Goal: Information Seeking & Learning: Learn about a topic

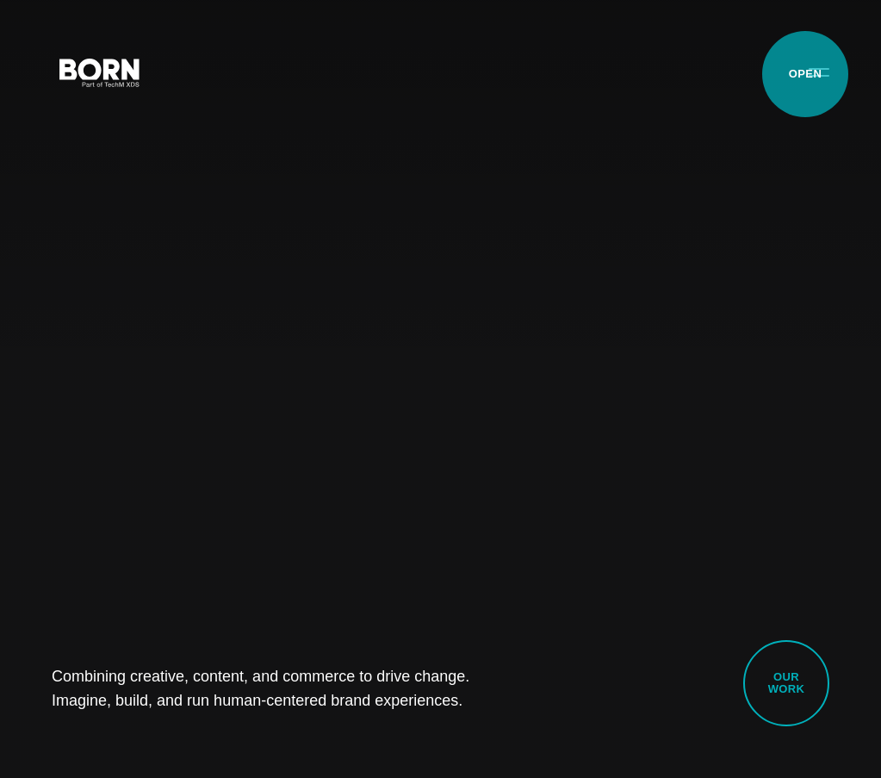
click at [805, 74] on button "Primary Menu" at bounding box center [818, 71] width 41 height 36
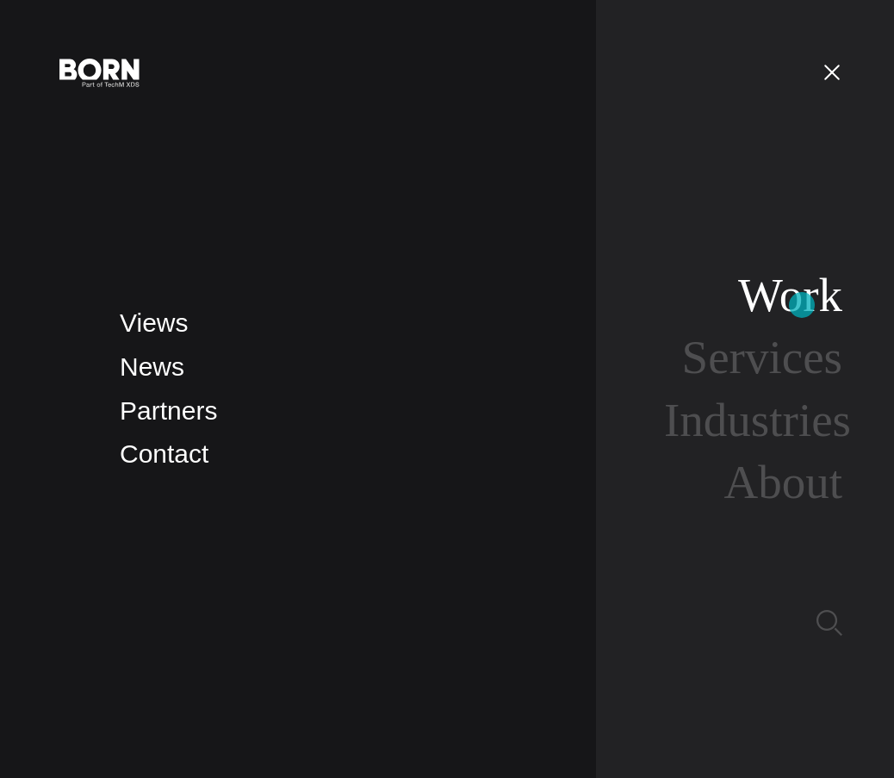
click at [802, 305] on link "Work" at bounding box center [790, 295] width 104 height 53
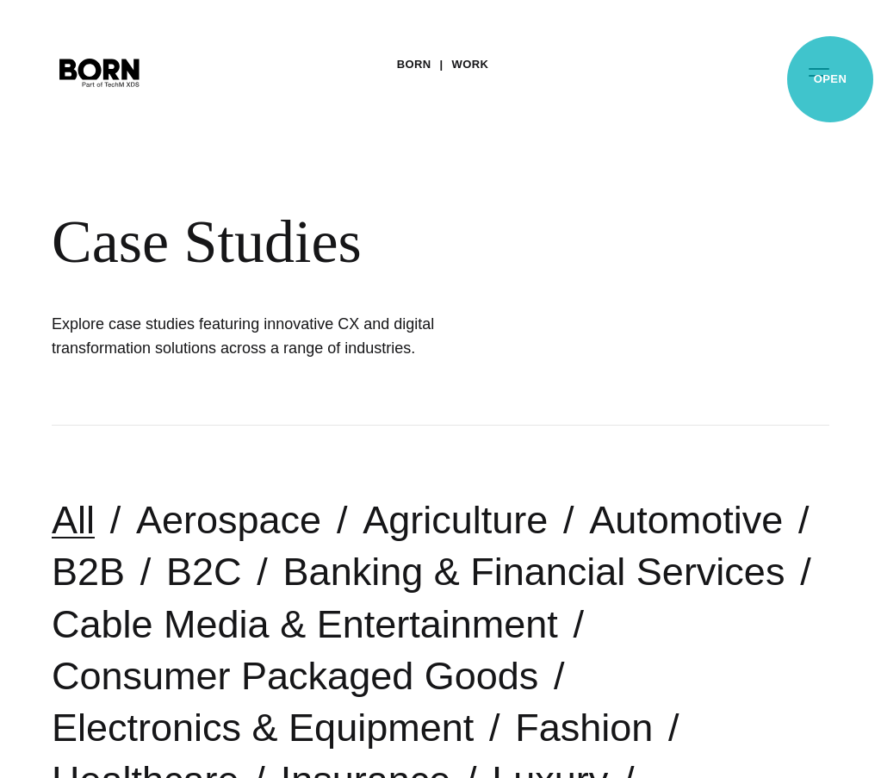
click at [830, 79] on button "Primary Menu" at bounding box center [818, 71] width 41 height 36
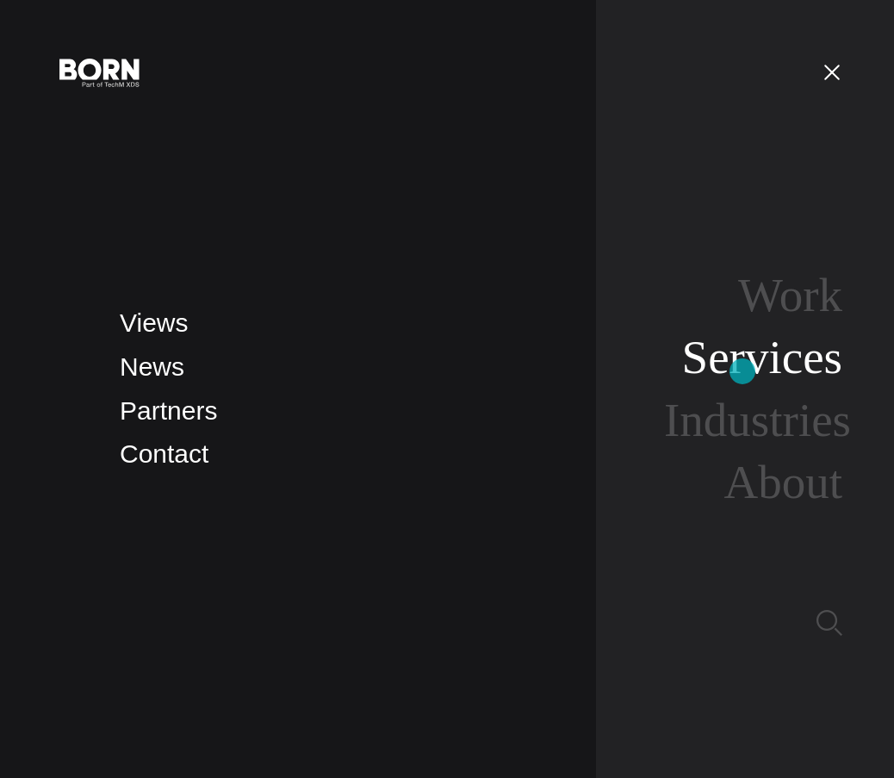
click at [742, 371] on link "Services" at bounding box center [762, 357] width 160 height 53
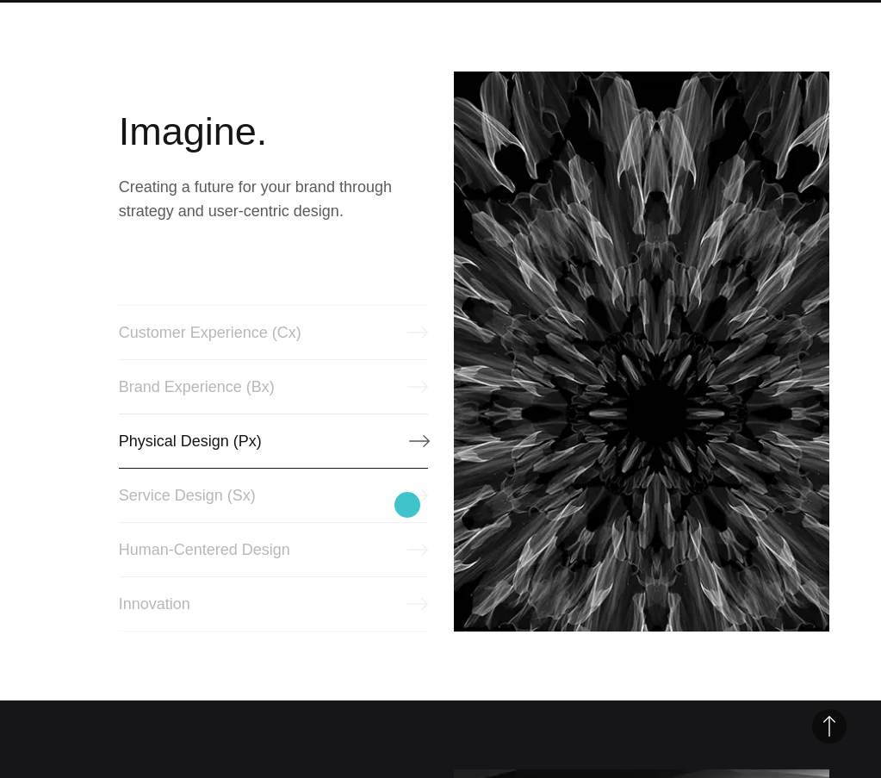
scroll to position [861, 0]
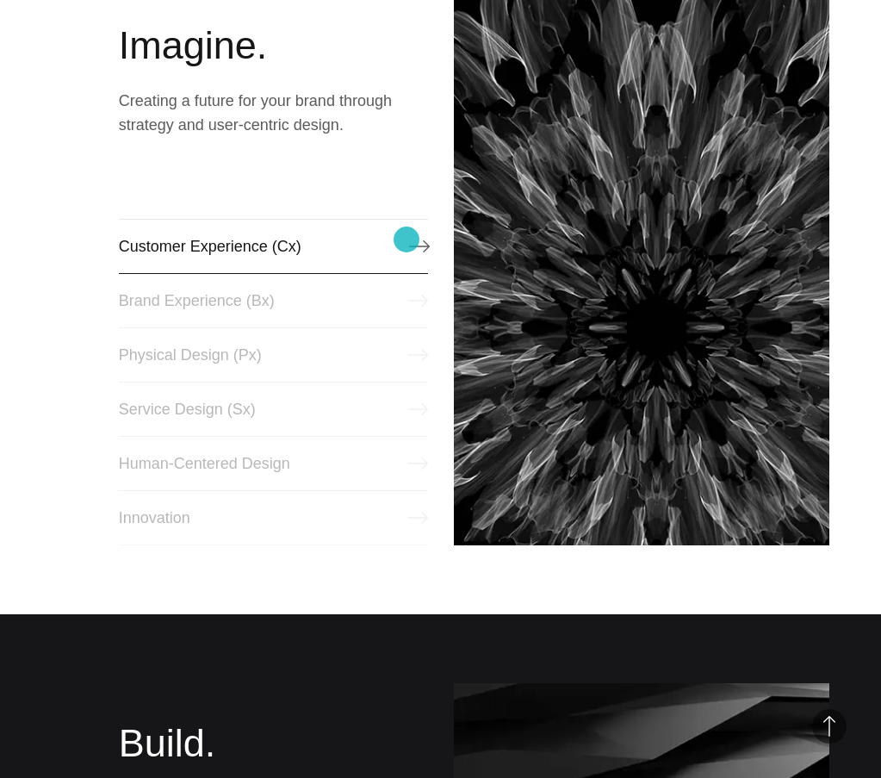
click at [406, 239] on link "Customer Experience (Cx)" at bounding box center [273, 246] width 309 height 55
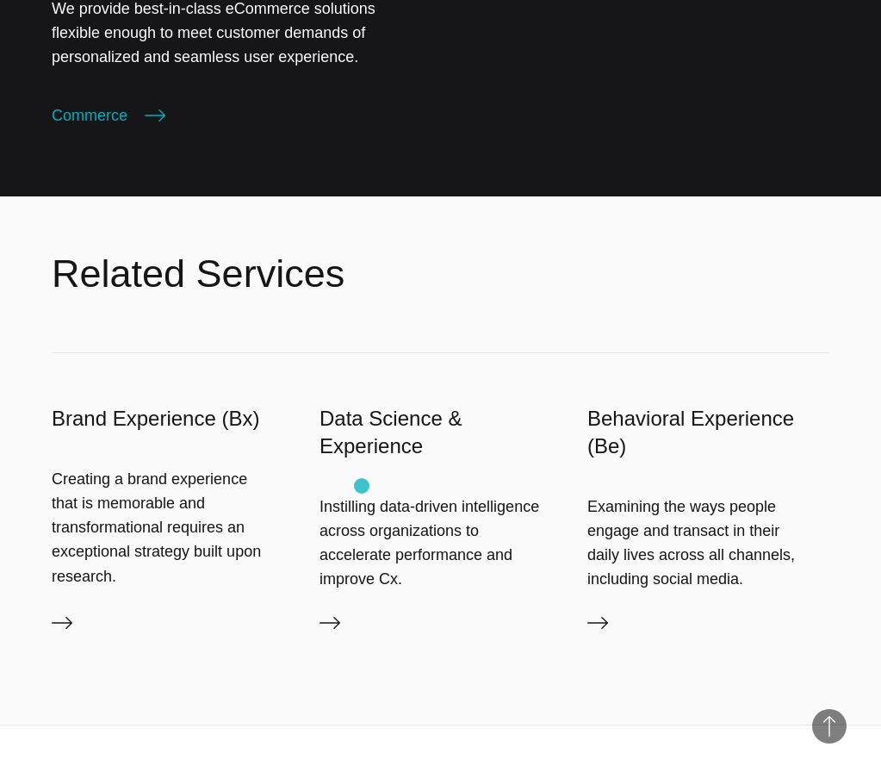
scroll to position [4133, 0]
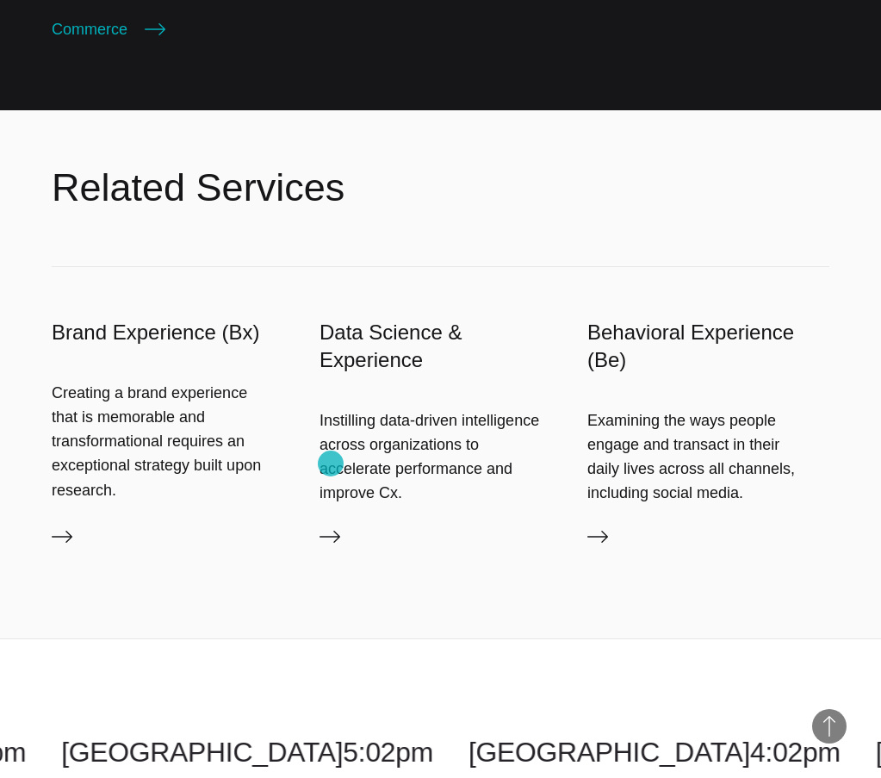
click at [331, 526] on icon at bounding box center [329, 536] width 21 height 21
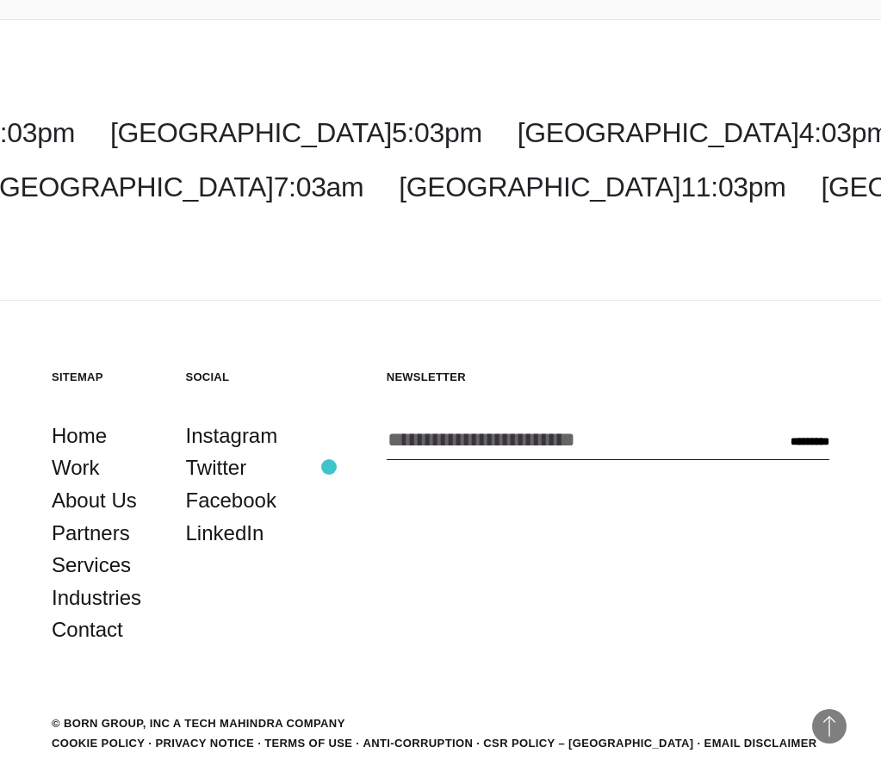
scroll to position [3451, 0]
click at [91, 580] on link "Industries" at bounding box center [97, 596] width 90 height 33
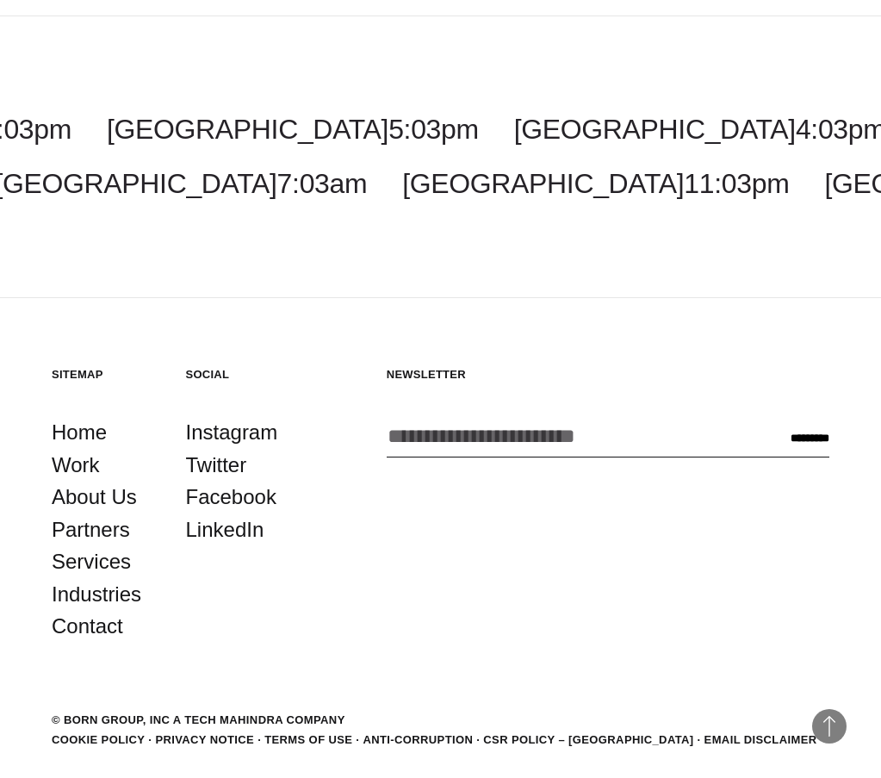
scroll to position [2372, 0]
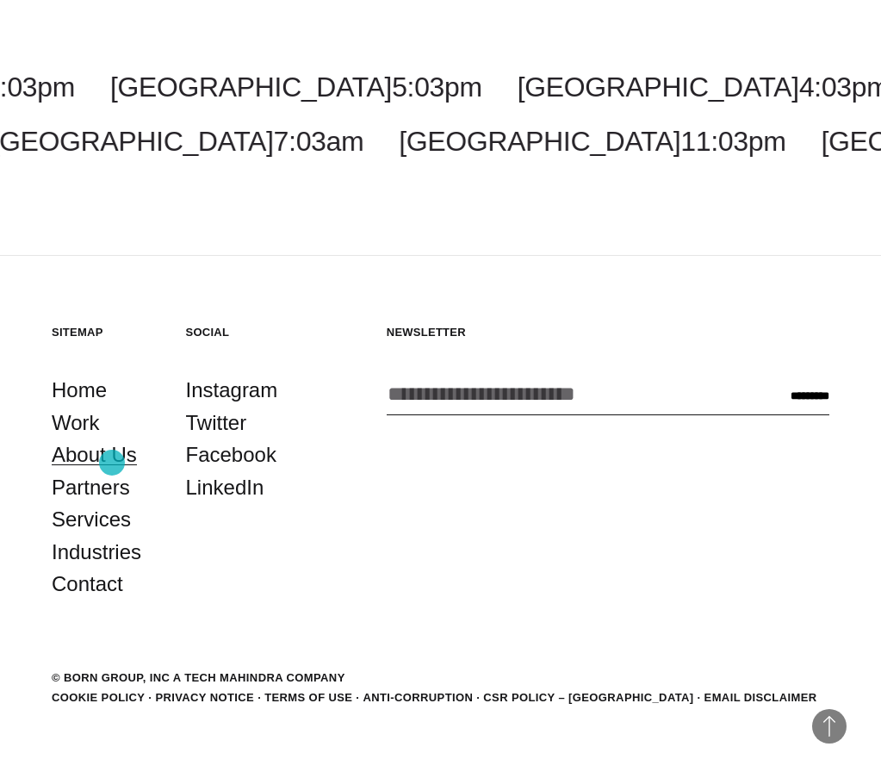
click at [112, 462] on link "About Us" at bounding box center [94, 454] width 85 height 33
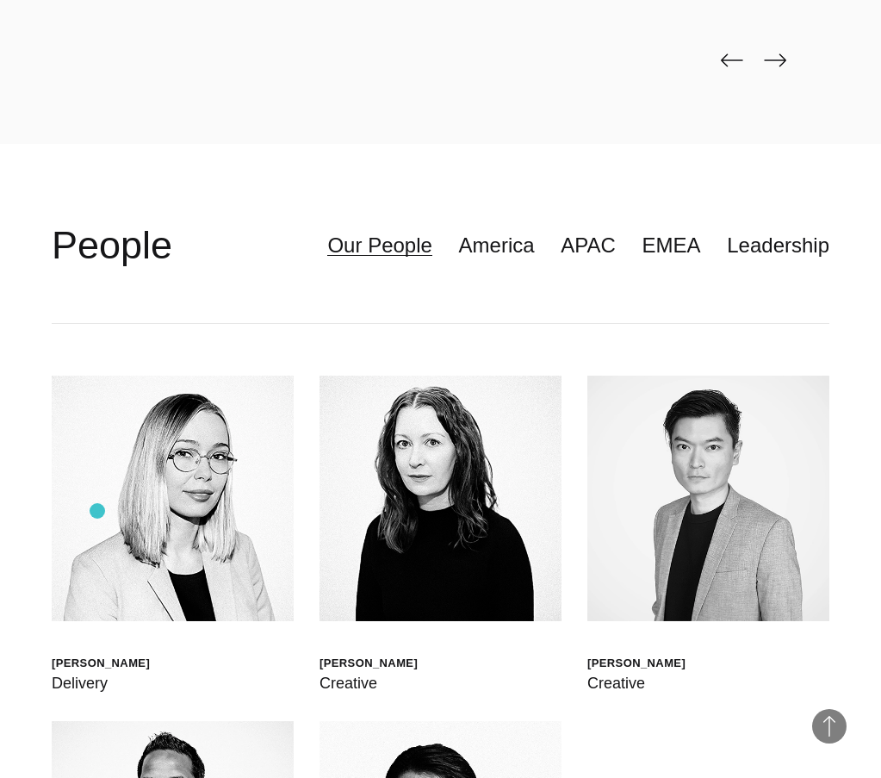
scroll to position [4736, 0]
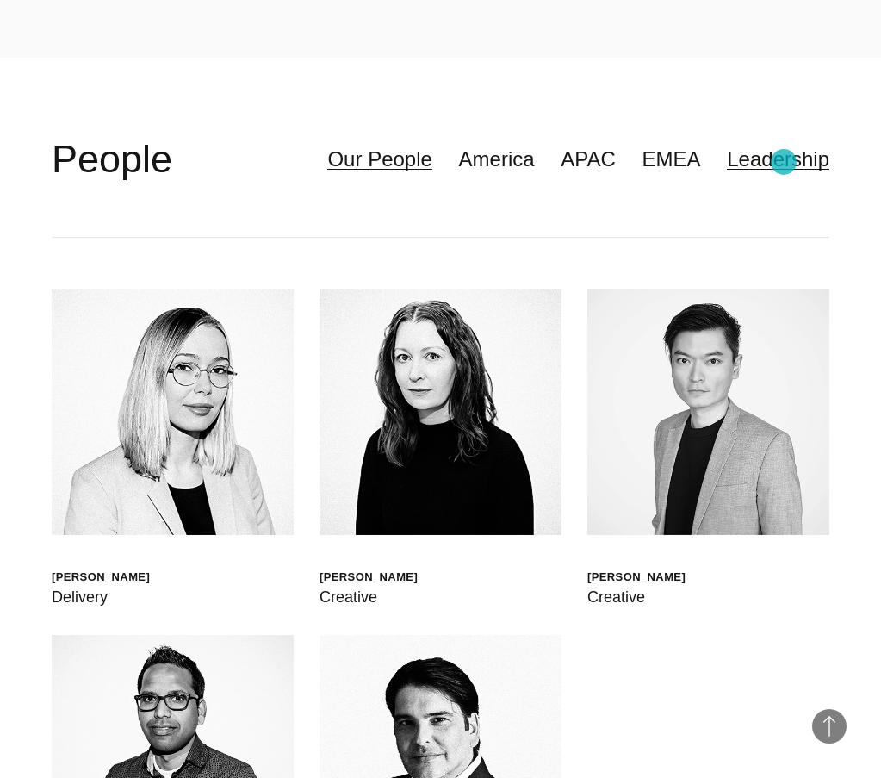
click at [784, 162] on link "Leadership" at bounding box center [778, 159] width 102 height 33
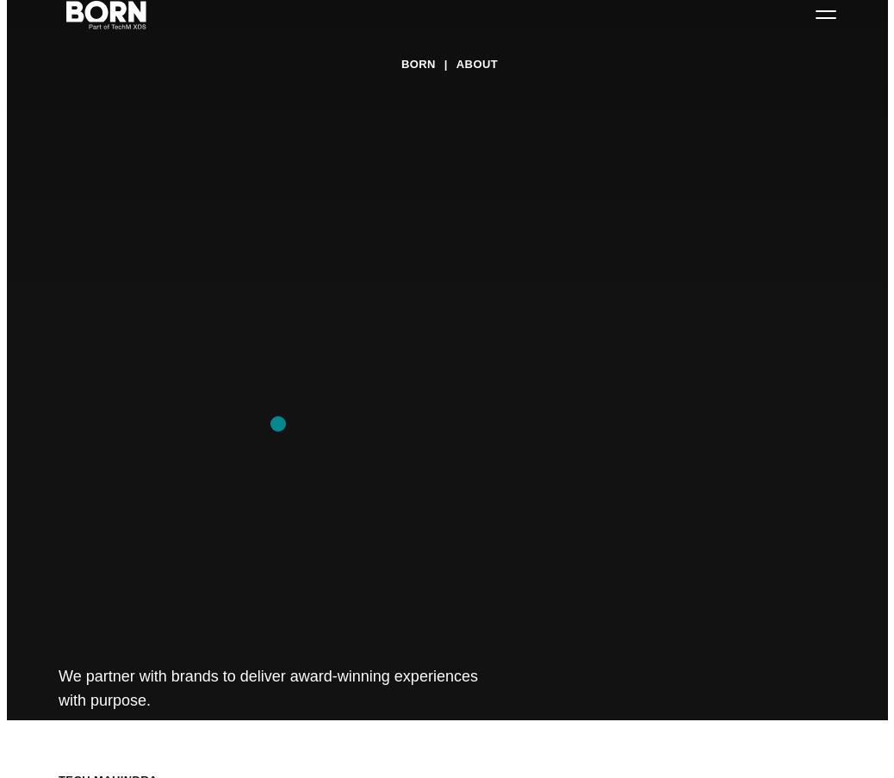
scroll to position [0, 0]
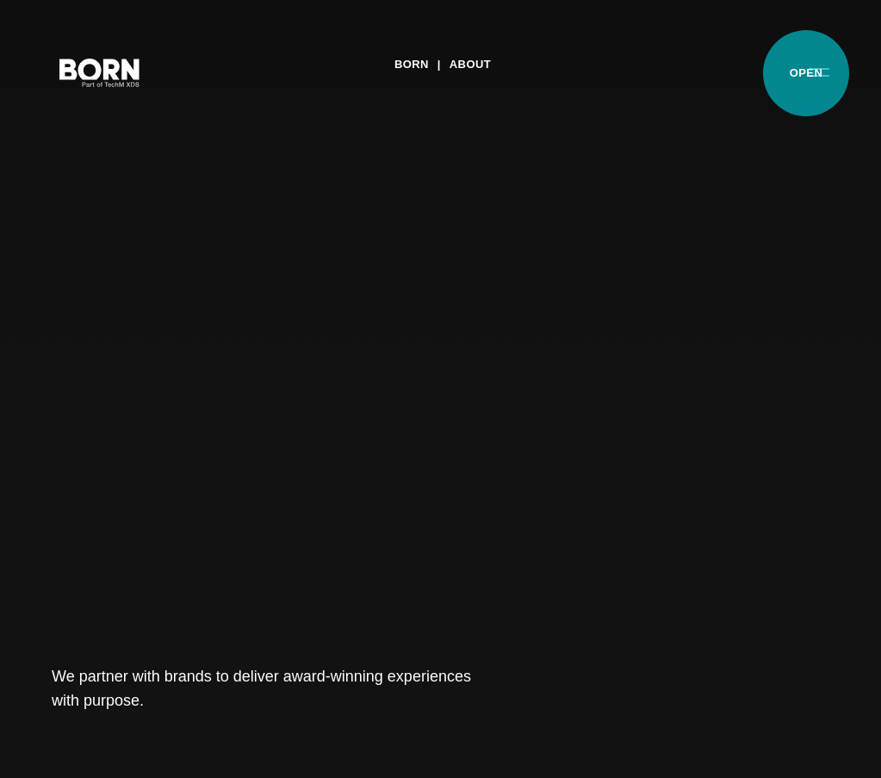
click at [806, 73] on button "Primary Menu" at bounding box center [818, 71] width 41 height 36
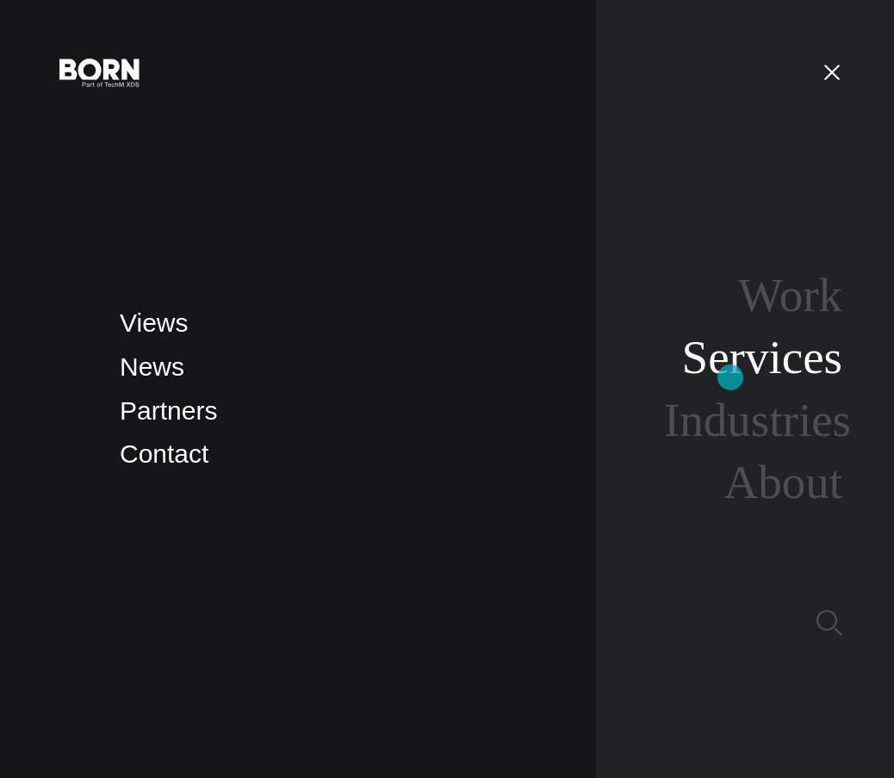
click at [730, 377] on link "Services" at bounding box center [762, 357] width 160 height 53
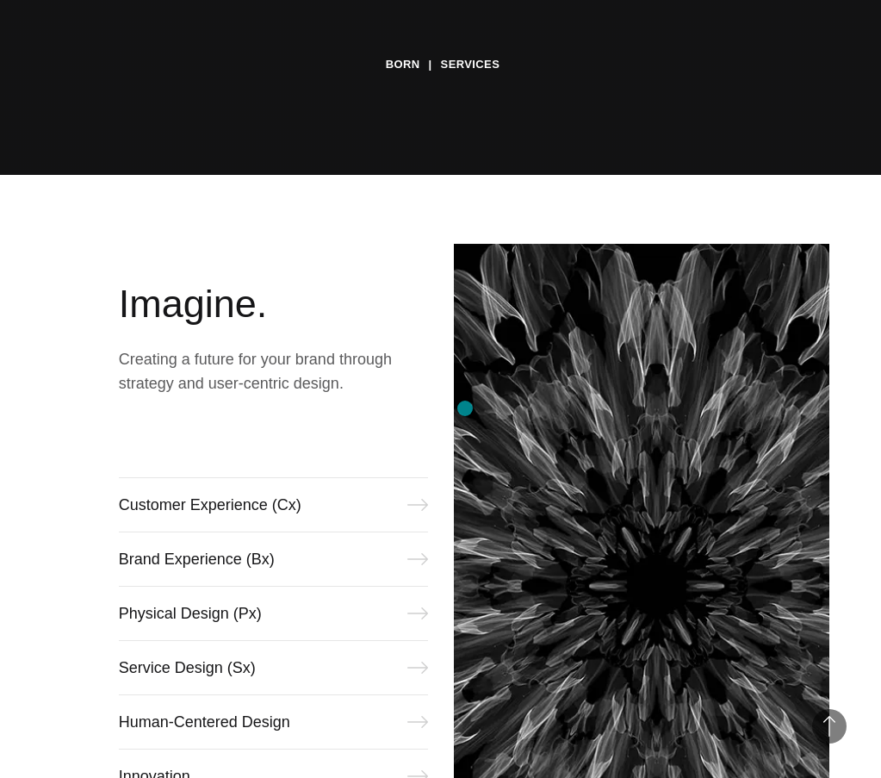
scroll to position [689, 0]
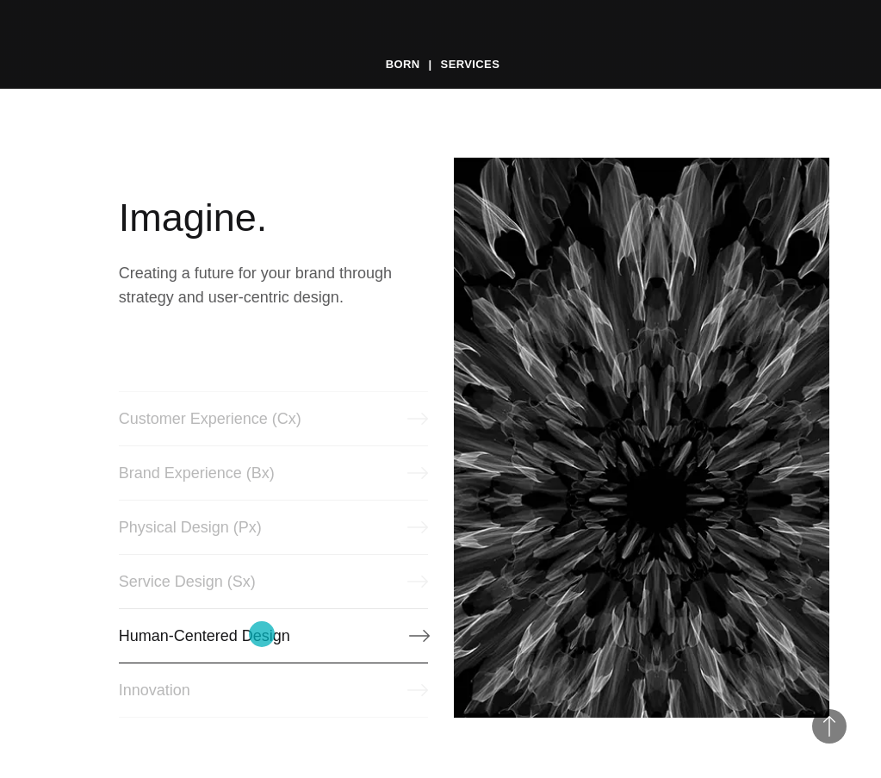
click at [262, 634] on link "Human-Centered Design" at bounding box center [273, 635] width 309 height 55
